Goal: Book appointment/travel/reservation

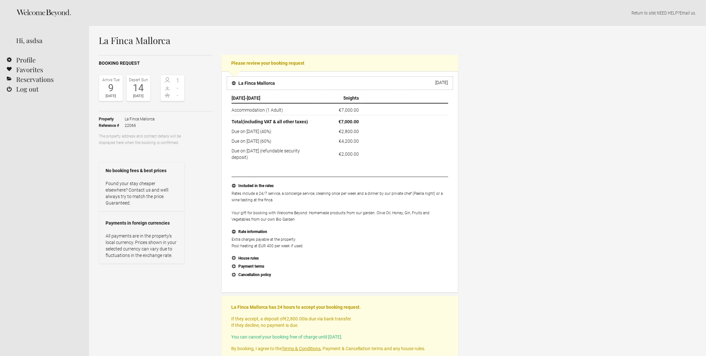
click at [235, 84] on h4 "La Finca Mallorca" at bounding box center [253, 83] width 43 height 6
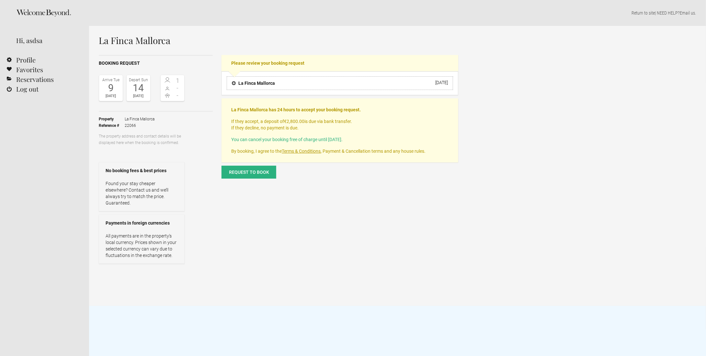
click at [235, 84] on h4 "La Finca Mallorca" at bounding box center [253, 83] width 43 height 6
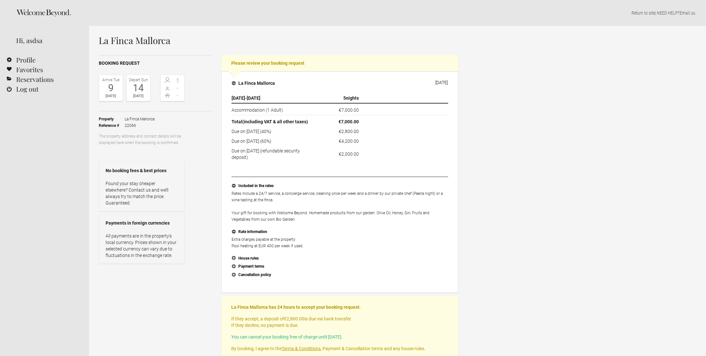
click at [501, 159] on div "La Finca Mallorca Booking request Arrive [DATE] Depart [DATE] 1 - - Toggle book…" at bounding box center [397, 228] width 617 height 404
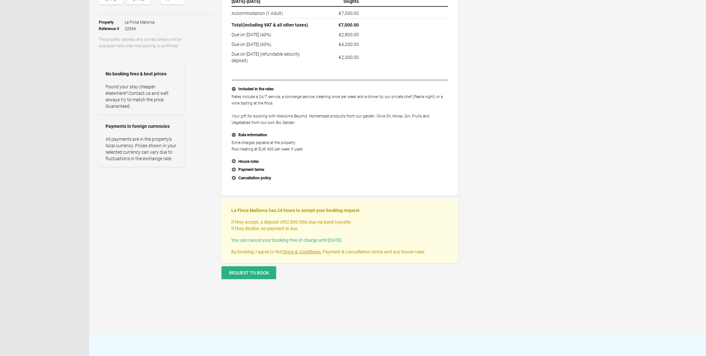
scroll to position [97, 0]
click at [234, 160] on button "House rules" at bounding box center [340, 161] width 217 height 8
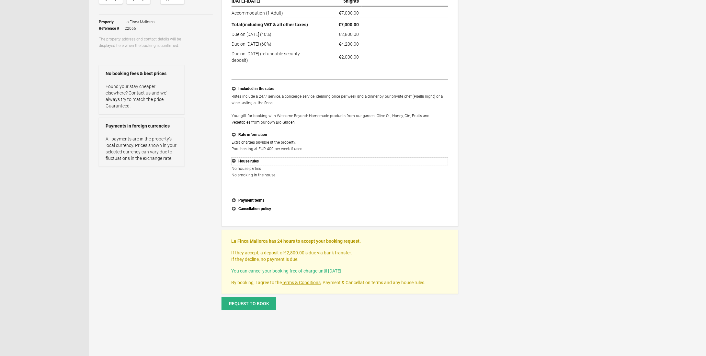
click at [234, 160] on button "House rules" at bounding box center [340, 161] width 217 height 8
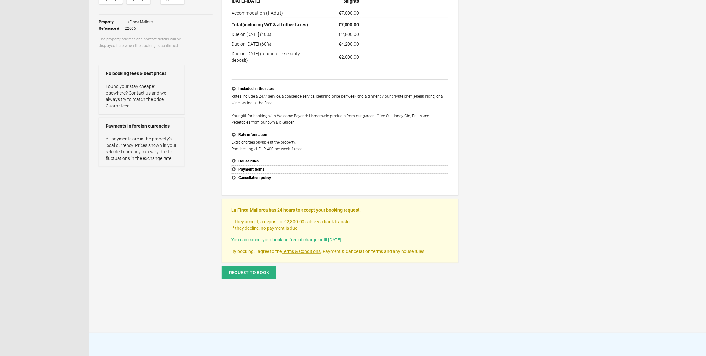
click at [234, 168] on button "Payment terms" at bounding box center [340, 170] width 217 height 8
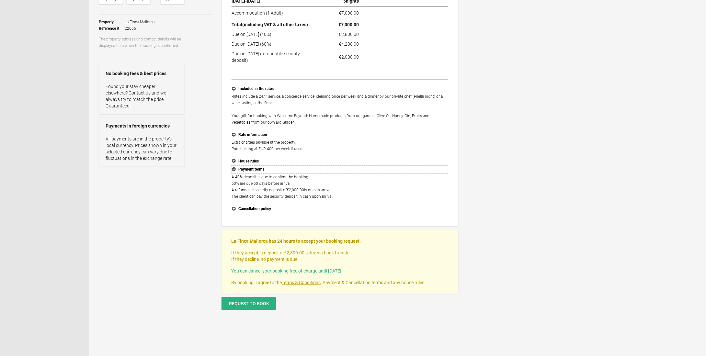
click at [234, 168] on button "Payment terms" at bounding box center [340, 170] width 217 height 8
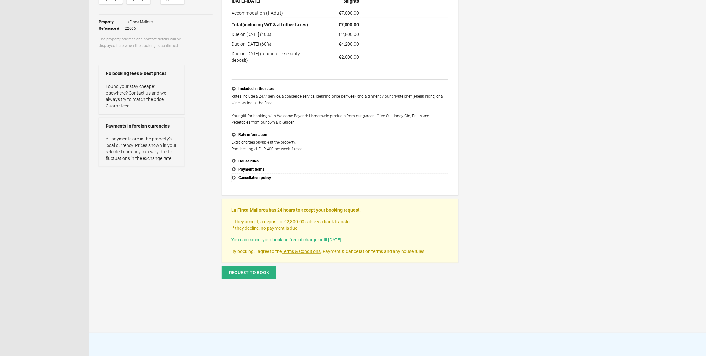
click at [234, 175] on button "Cancellation policy" at bounding box center [340, 178] width 217 height 8
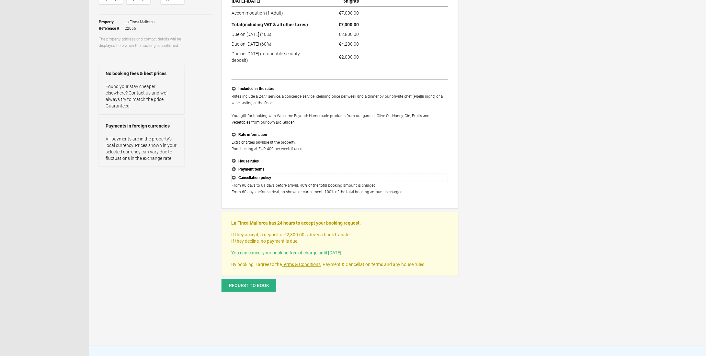
click at [233, 176] on button "Cancellation policy" at bounding box center [340, 178] width 217 height 8
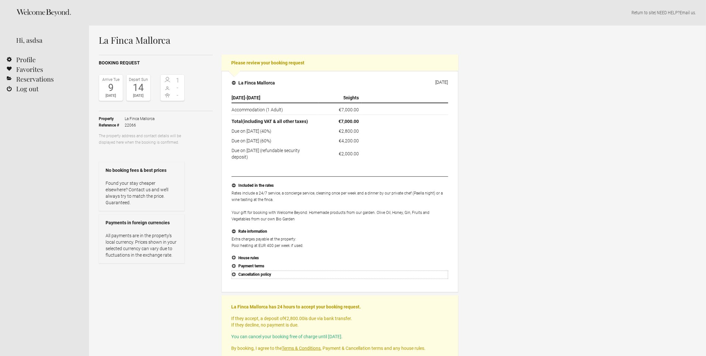
scroll to position [0, 0]
